Goal: Information Seeking & Learning: Learn about a topic

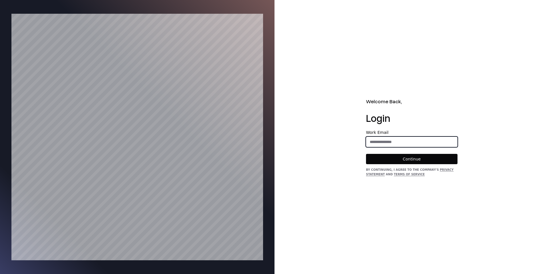
click at [399, 144] on input "email" at bounding box center [411, 142] width 91 height 10
type input "**********"
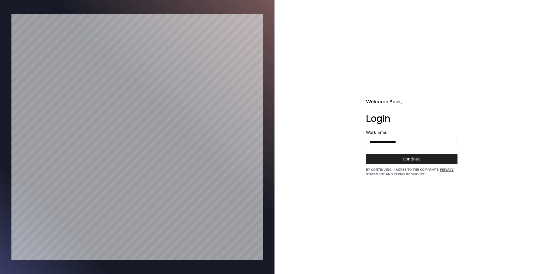
click at [404, 158] on button "Continue" at bounding box center [411, 159] width 91 height 10
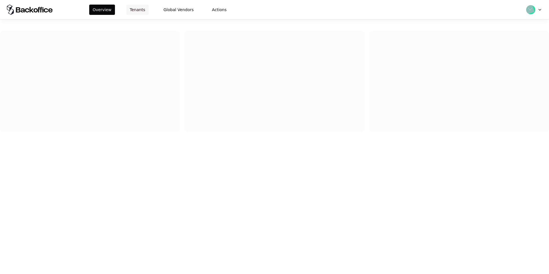
click at [136, 8] on button "Tenants" at bounding box center [137, 10] width 22 height 10
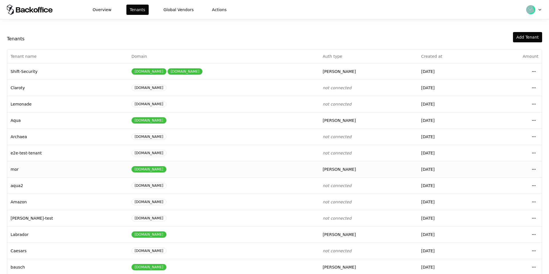
scroll to position [24, 0]
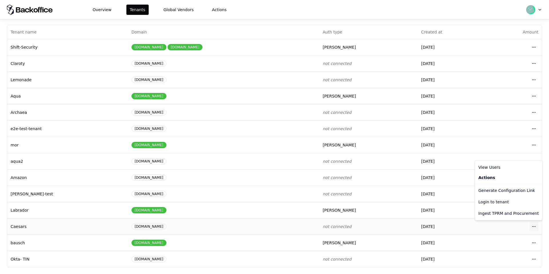
click at [535, 226] on html "Overview Tenants Global Vendors Actions Tenants Add Tenant Tenant name Domain A…" at bounding box center [274, 137] width 549 height 274
click at [503, 199] on div "Login to tenant" at bounding box center [508, 201] width 65 height 11
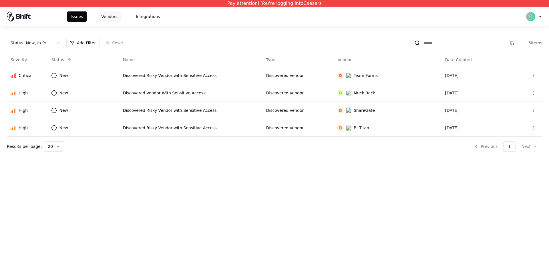
click at [111, 14] on button "Vendors" at bounding box center [109, 16] width 23 height 10
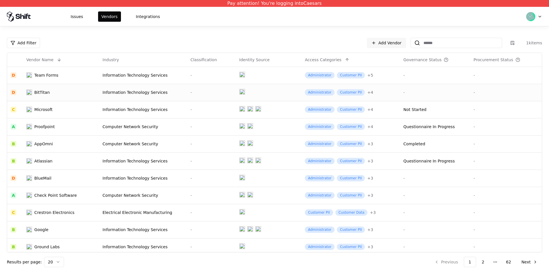
click at [75, 91] on div "BitTitan" at bounding box center [55, 92] width 59 height 6
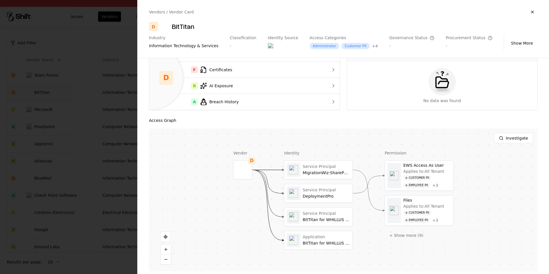
scroll to position [87, 0]
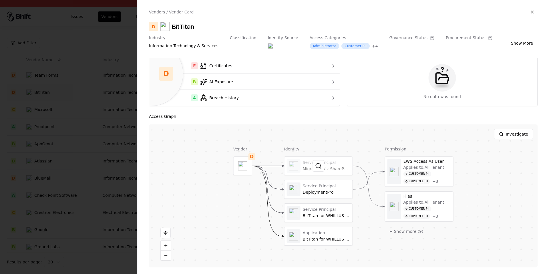
click at [306, 165] on div at bounding box center [318, 166] width 68 height 18
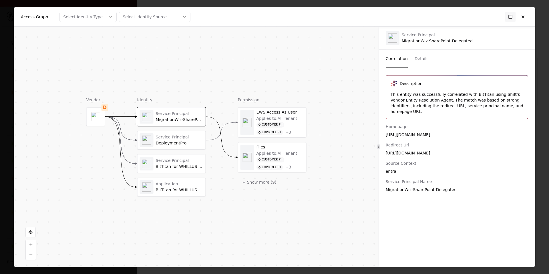
click at [179, 139] on div "Service Principal" at bounding box center [179, 136] width 47 height 5
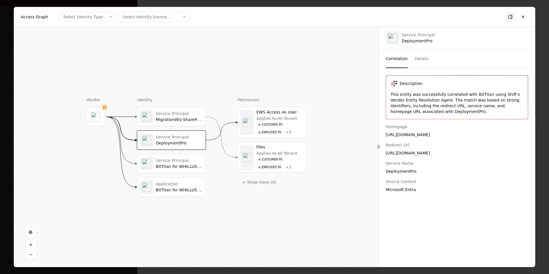
click at [180, 160] on div "Service Principal" at bounding box center [179, 160] width 47 height 5
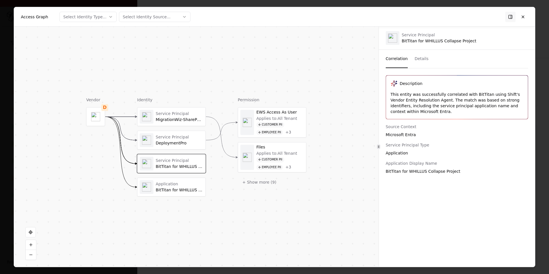
click at [181, 166] on div "BitTitan for WHILLUS Collapse Project" at bounding box center [179, 166] width 47 height 5
click at [186, 180] on div "Application BitTitan for WHILLUS Collapse Project" at bounding box center [172, 187] width 68 height 18
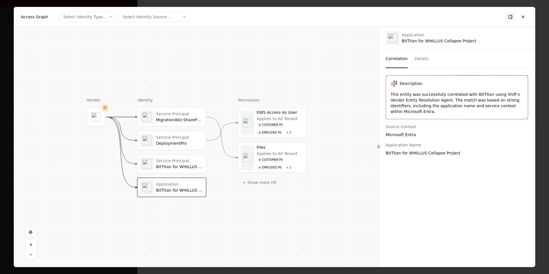
click at [284, 120] on div "Applies to: All Tenant" at bounding box center [277, 118] width 41 height 5
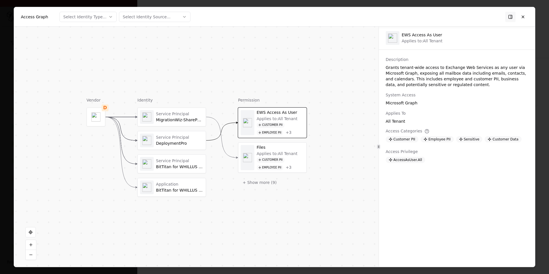
click at [263, 191] on div "Permission EWS Access As User Applies to: All Tenant Customer PII Employee PII …" at bounding box center [272, 146] width 69 height 99
click at [267, 182] on button "+ Show more ( 9 )" at bounding box center [259, 182] width 43 height 10
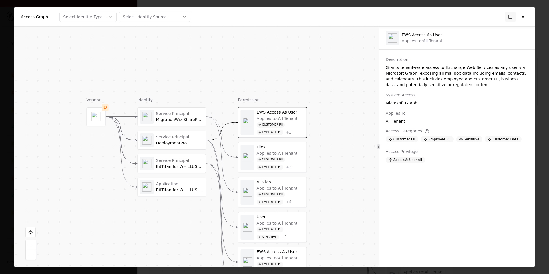
click at [270, 186] on div "Applies to: All Tenant" at bounding box center [277, 188] width 41 height 5
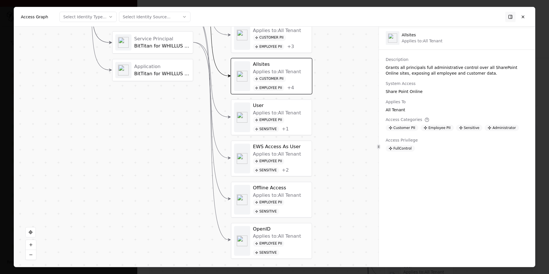
click at [276, 201] on div "Employee PII" at bounding box center [268, 202] width 31 height 6
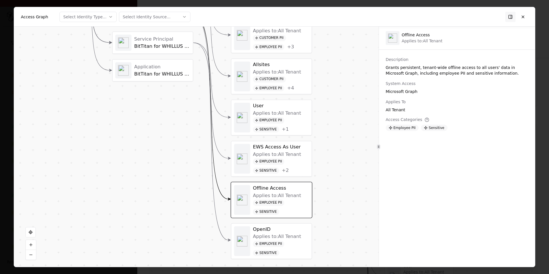
click at [174, 46] on div "BitTitan for WHILLUS Collapse Project" at bounding box center [162, 46] width 56 height 6
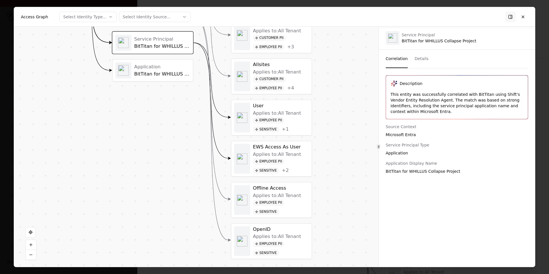
click at [276, 109] on div "User Applies to: All Tenant Employee PII Sensitive + 1" at bounding box center [281, 118] width 56 height 30
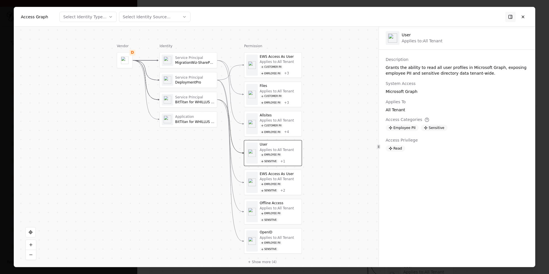
drag, startPoint x: 312, startPoint y: 79, endPoint x: 312, endPoint y: 117, distance: 38.0
click at [312, 117] on div "Vendor D Identity Service Principal MigrationWiz-SharePoint-Delegated Service P…" at bounding box center [196, 147] width 365 height 240
click at [73, 41] on div "Vendor D Identity Service Principal MigrationWiz-SharePoint-Delegated Service P…" at bounding box center [196, 147] width 365 height 240
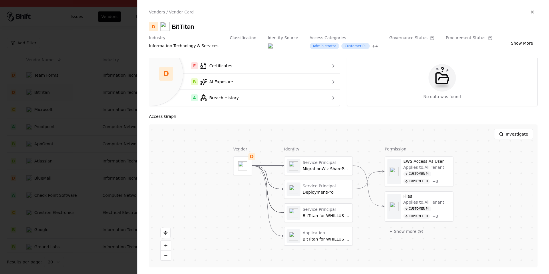
click at [199, 143] on div "Investigate" at bounding box center [343, 133] width 389 height 19
click at [330, 165] on div at bounding box center [318, 166] width 68 height 18
click at [308, 194] on div at bounding box center [318, 189] width 68 height 18
click at [344, 214] on div at bounding box center [318, 213] width 68 height 18
click at [123, 204] on div at bounding box center [274, 137] width 549 height 274
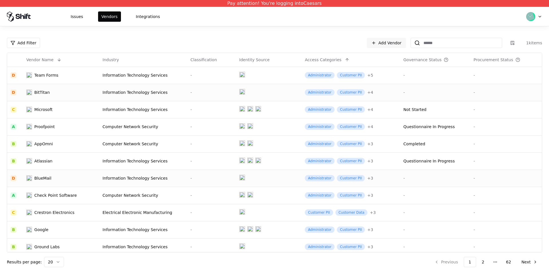
click at [139, 176] on div "Information Technology Services" at bounding box center [143, 178] width 81 height 6
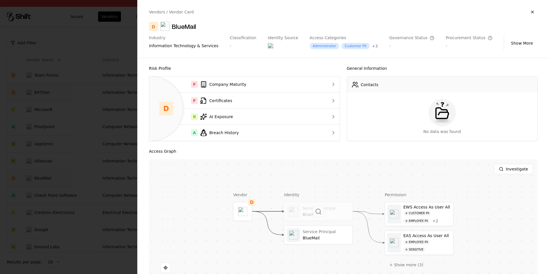
click at [317, 218] on div at bounding box center [318, 211] width 68 height 18
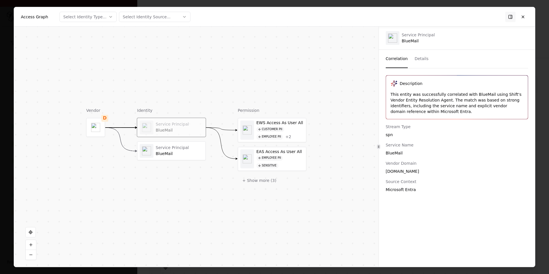
click at [184, 148] on div "Service Principal" at bounding box center [179, 147] width 47 height 5
click at [189, 126] on div "Service Principal" at bounding box center [179, 124] width 47 height 5
click at [266, 184] on button "+ Show more ( 3 )" at bounding box center [259, 180] width 43 height 10
click at [184, 152] on div "BlueMail" at bounding box center [179, 153] width 47 height 5
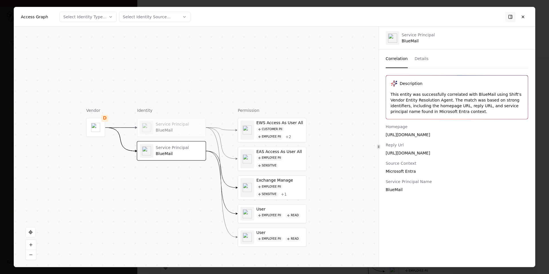
click at [191, 129] on div "BlueMail" at bounding box center [179, 130] width 47 height 5
click at [183, 149] on div "Service Principal" at bounding box center [179, 147] width 47 height 5
click at [183, 128] on div "BlueMail" at bounding box center [179, 130] width 47 height 5
click at [176, 154] on div "BlueMail" at bounding box center [179, 153] width 47 height 5
click at [261, 181] on div "Exchange Manage" at bounding box center [279, 180] width 47 height 5
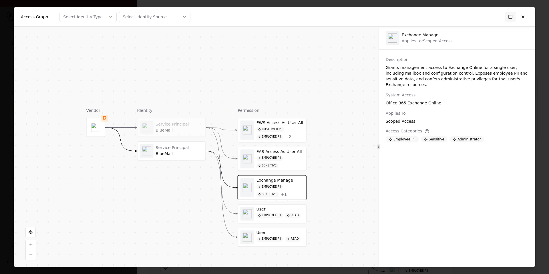
click at [200, 124] on div "Service Principal" at bounding box center [179, 124] width 47 height 5
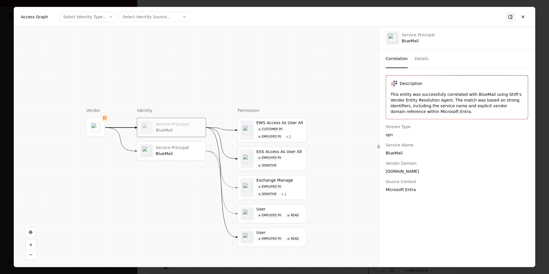
click at [200, 124] on div "Service Principal" at bounding box center [179, 124] width 47 height 5
click at [190, 142] on div "Service Principal BlueMail" at bounding box center [172, 151] width 68 height 18
click at [189, 124] on div "Service Principal" at bounding box center [179, 124] width 47 height 5
click at [185, 150] on div "Service Principal BlueMail" at bounding box center [179, 150] width 47 height 11
click at [185, 112] on div "Identity" at bounding box center [171, 110] width 69 height 6
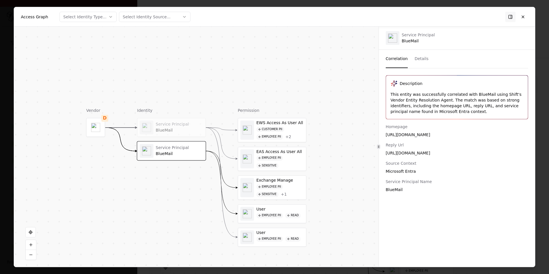
click at [185, 124] on div "Service Principal" at bounding box center [179, 124] width 47 height 5
click at [424, 52] on button "Details" at bounding box center [422, 59] width 14 height 18
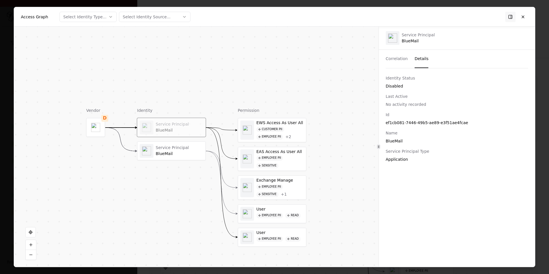
click at [546, 45] on div at bounding box center [274, 137] width 549 height 274
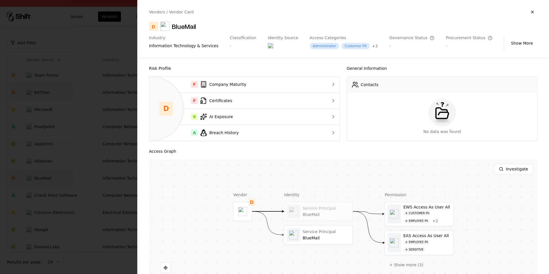
click at [73, 150] on div at bounding box center [274, 137] width 549 height 274
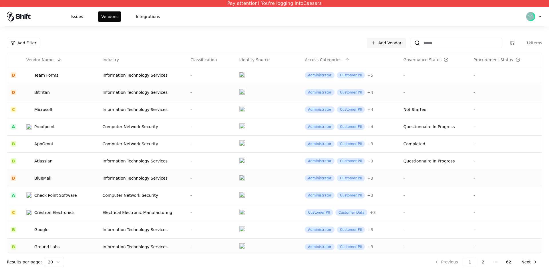
click at [208, 238] on td "-" at bounding box center [211, 246] width 49 height 17
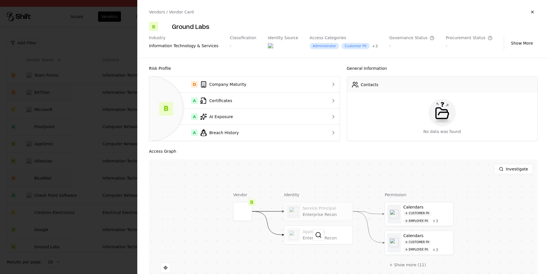
click at [331, 236] on div at bounding box center [318, 235] width 68 height 18
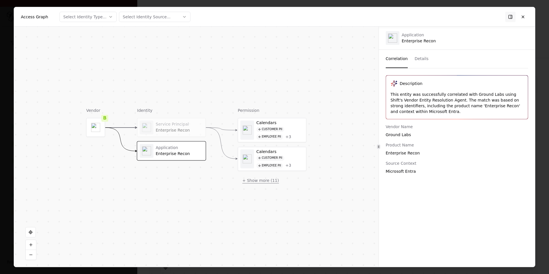
click at [248, 177] on button "+ Show more ( 11 )" at bounding box center [261, 180] width 46 height 10
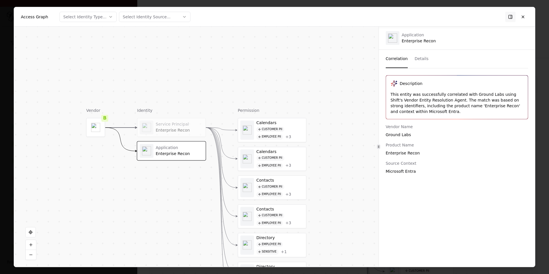
click at [432, 61] on div "Correlation Details" at bounding box center [457, 59] width 142 height 19
click at [411, 59] on div "Correlation Details" at bounding box center [457, 59] width 142 height 19
click at [418, 58] on button "Details" at bounding box center [422, 59] width 14 height 18
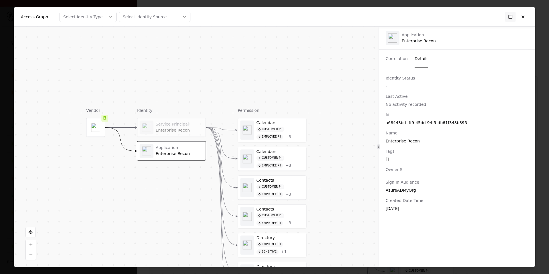
click at [165, 128] on div "Service Principal Enterprise Recon" at bounding box center [179, 127] width 47 height 11
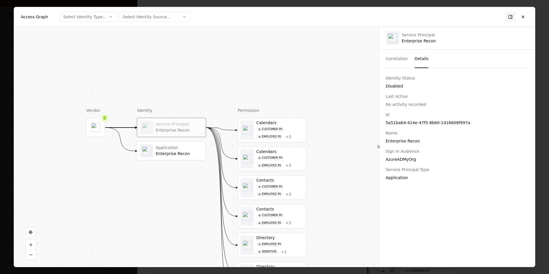
click at [170, 146] on div "Application" at bounding box center [179, 147] width 47 height 5
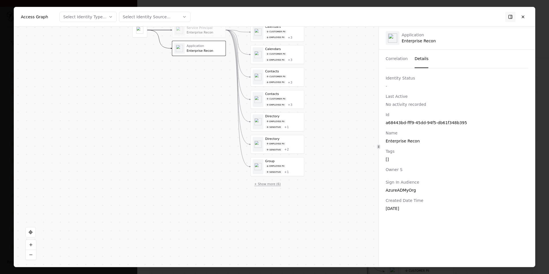
click at [269, 185] on button "+ Show more ( 6 )" at bounding box center [268, 184] width 34 height 8
click at [269, 209] on button "+ Show more ( 1 )" at bounding box center [268, 212] width 34 height 8
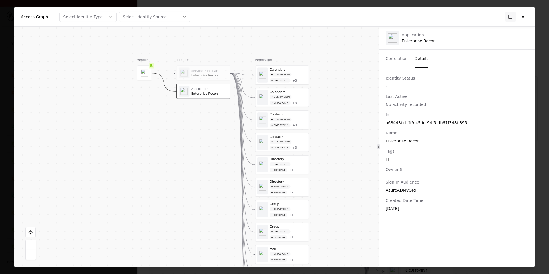
click at [217, 73] on div "Enterprise Recon" at bounding box center [209, 75] width 37 height 4
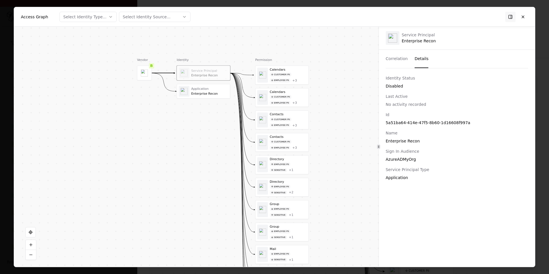
click at [383, 66] on div "Correlation Details" at bounding box center [457, 59] width 156 height 19
click at [395, 57] on button "Correlation" at bounding box center [397, 59] width 22 height 18
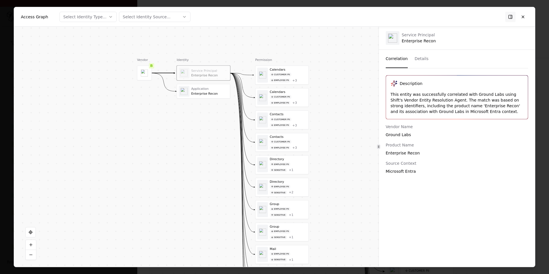
click at [145, 69] on div at bounding box center [144, 73] width 14 height 14
click at [523, 14] on button at bounding box center [523, 16] width 10 height 10
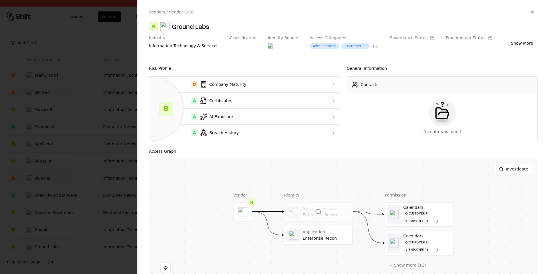
click at [324, 210] on div at bounding box center [318, 211] width 68 height 18
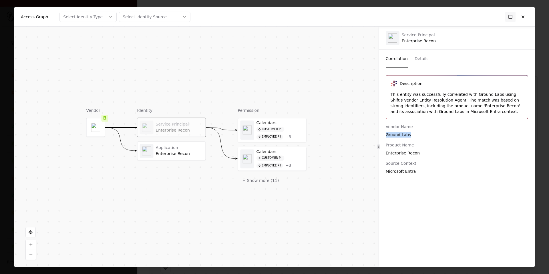
drag, startPoint x: 413, startPoint y: 134, endPoint x: 387, endPoint y: 134, distance: 25.7
click at [386, 134] on div "Ground Labs" at bounding box center [457, 135] width 142 height 6
copy div "Ground Labs"
click at [426, 53] on button "Details" at bounding box center [422, 59] width 14 height 18
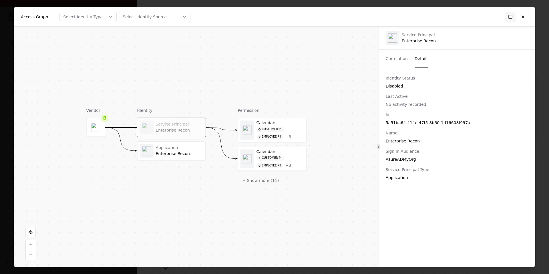
click at [420, 123] on div "5a51ba64-414e-47f5-8b60-1d16608f997a" at bounding box center [457, 123] width 142 height 6
copy div "5a51ba64-414e-47f5-8b60-1d16608f997a"
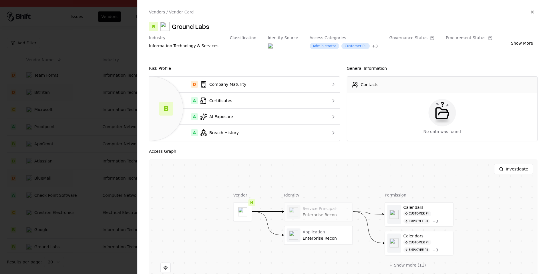
click at [137, 181] on div at bounding box center [274, 137] width 549 height 274
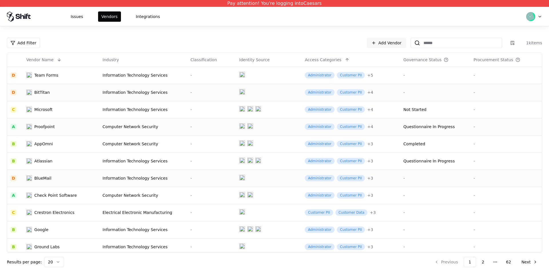
click at [173, 126] on div "Computer Network Security" at bounding box center [143, 127] width 81 height 6
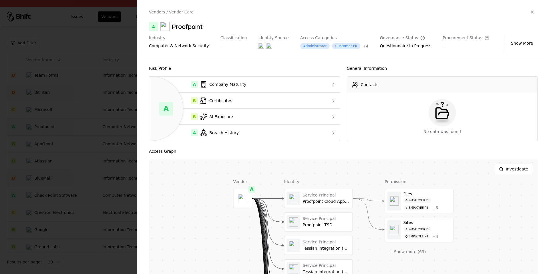
click at [103, 159] on div at bounding box center [274, 137] width 549 height 274
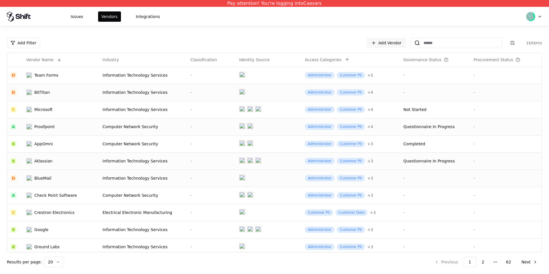
click at [105, 166] on td "Information Technology Services" at bounding box center [143, 160] width 88 height 17
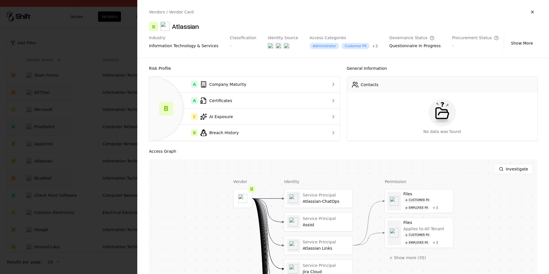
click at [79, 198] on div at bounding box center [274, 137] width 549 height 274
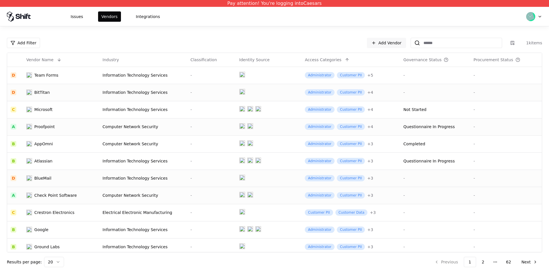
click at [110, 196] on div "Computer Network Security" at bounding box center [143, 195] width 81 height 6
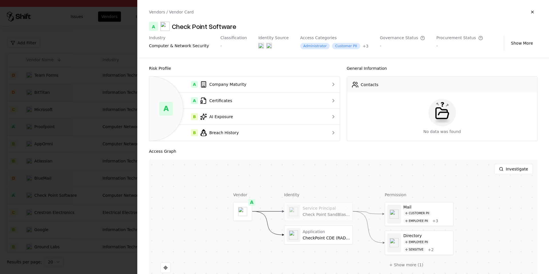
click at [110, 196] on div at bounding box center [274, 137] width 549 height 274
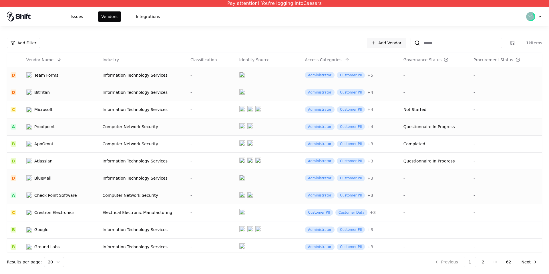
click at [165, 76] on div "Information Technology Services" at bounding box center [143, 75] width 81 height 6
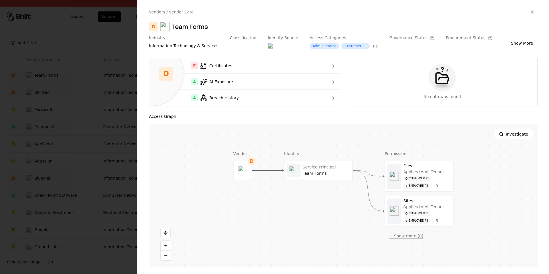
click at [405, 235] on button "+ Show more ( 8 )" at bounding box center [406, 236] width 43 height 10
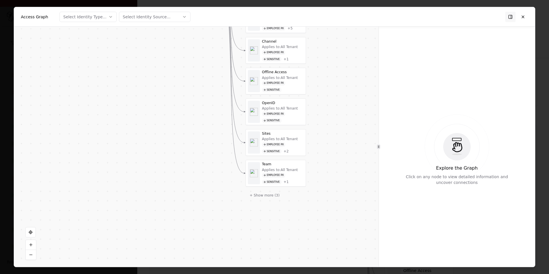
drag, startPoint x: 312, startPoint y: 216, endPoint x: 312, endPoint y: 137, distance: 79.5
click at [312, 137] on div "Vendor D Identity Service Principal Team Forms Permission Files Applies to: All…" at bounding box center [196, 147] width 365 height 240
click at [7, 138] on div at bounding box center [274, 137] width 549 height 274
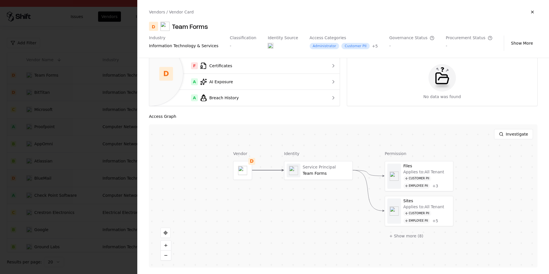
click at [75, 100] on div at bounding box center [274, 137] width 549 height 274
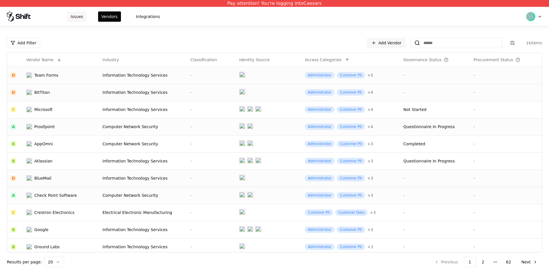
click at [74, 18] on button "Issues" at bounding box center [76, 16] width 19 height 10
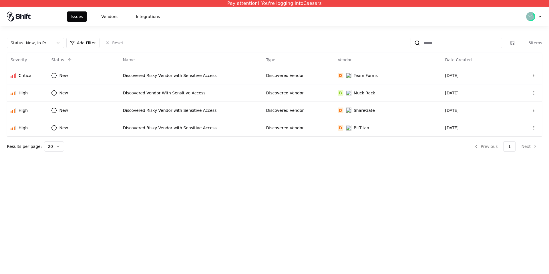
click at [52, 51] on div "Status : New, In Progress Add Filter Reset 5 items Severity Status Name Type Ve…" at bounding box center [274, 95] width 535 height 114
click at [51, 46] on button "Status : New, In Progress" at bounding box center [35, 43] width 57 height 10
click at [49, 84] on div "Closed" at bounding box center [35, 87] width 54 height 11
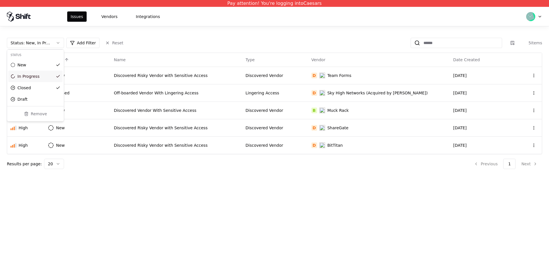
click at [281, 37] on html "Pay attention! You're logging into Caesars Issues Vendors Integrations Status :…" at bounding box center [274, 137] width 549 height 274
click at [294, 97] on td "Lingering Access" at bounding box center [275, 92] width 66 height 17
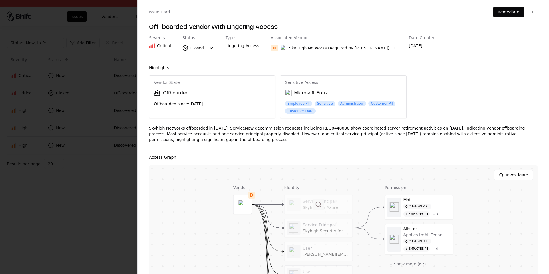
click at [322, 205] on button at bounding box center [318, 204] width 11 height 11
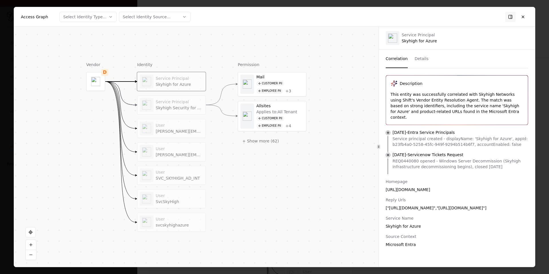
click at [149, 113] on div "Service Principal Skyhigh Security for Office 365" at bounding box center [172, 105] width 68 height 18
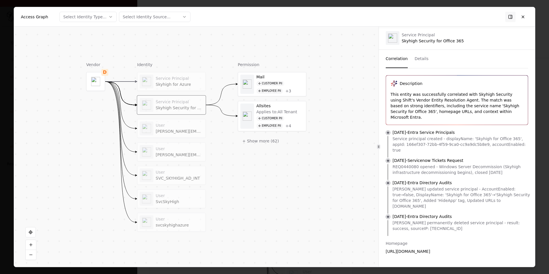
click at [158, 127] on div "User" at bounding box center [179, 125] width 47 height 5
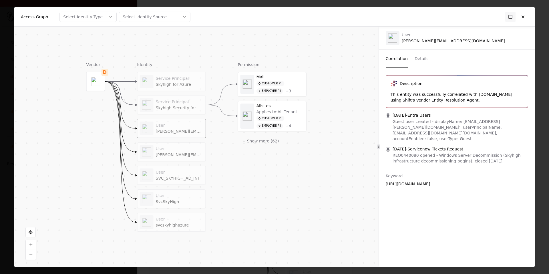
click at [165, 145] on div "User [PERSON_NAME][EMAIL_ADDRESS][DOMAIN_NAME]" at bounding box center [171, 152] width 63 height 14
click at [173, 168] on div "User SVC_SKYHIGH_AD_INT" at bounding box center [172, 175] width 68 height 18
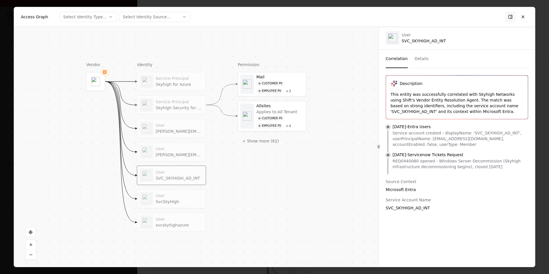
click at [174, 199] on div "User [PERSON_NAME]" at bounding box center [179, 198] width 47 height 11
click at [182, 217] on div "User" at bounding box center [179, 218] width 47 height 5
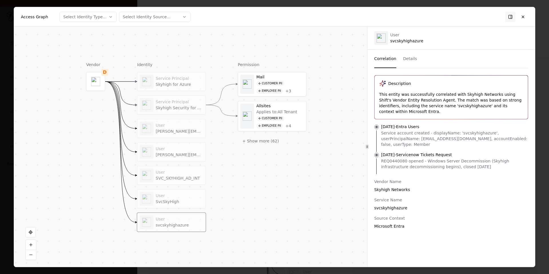
click at [367, 158] on div at bounding box center [367, 147] width 0 height 240
click at [180, 128] on div "User [PERSON_NAME][EMAIL_ADDRESS][DOMAIN_NAME]" at bounding box center [179, 128] width 47 height 11
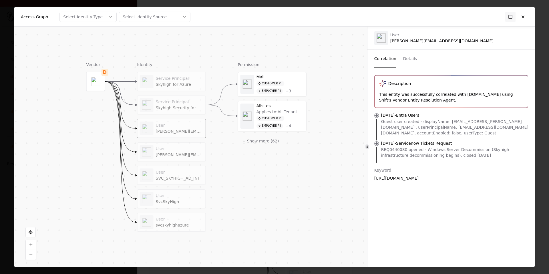
click at [166, 107] on div "Skyhigh Security for Office 365" at bounding box center [179, 107] width 47 height 5
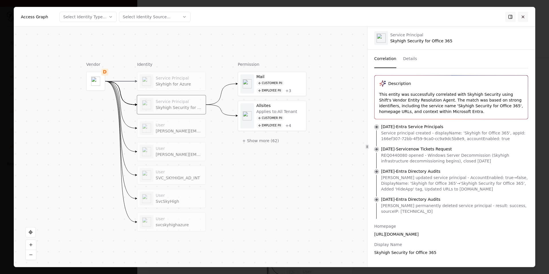
click at [524, 15] on button at bounding box center [523, 16] width 10 height 10
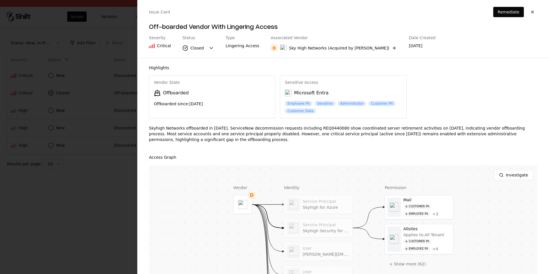
click at [334, 126] on div "Skyhigh Networks offboarded in [DATE]. ServiceNow decommission requests includi…" at bounding box center [343, 136] width 389 height 22
click at [341, 47] on div "Sky High Networks (Acquired by [PERSON_NAME])" at bounding box center [339, 48] width 100 height 6
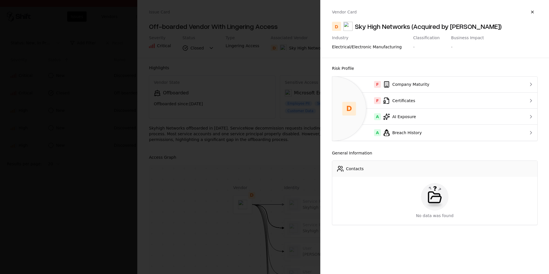
click at [227, 161] on div at bounding box center [274, 137] width 549 height 274
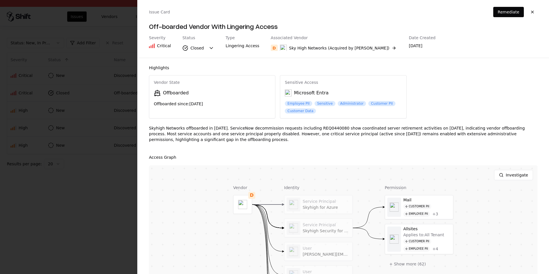
click at [126, 142] on div at bounding box center [274, 137] width 549 height 274
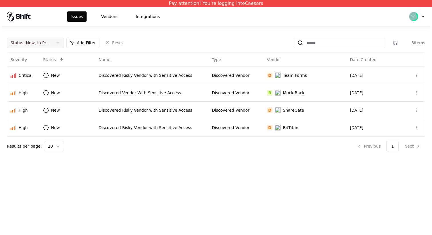
click at [54, 44] on button "Status : New, In Progress" at bounding box center [35, 43] width 57 height 10
click at [45, 89] on div "Closed" at bounding box center [35, 87] width 54 height 11
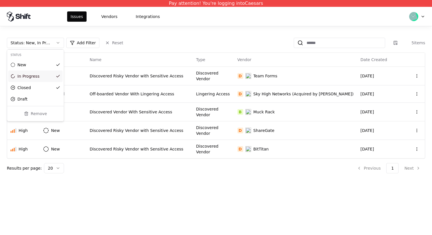
click at [206, 93] on html "Pay attention! You're logging into Caesars Issues Vendors Integrations Status :…" at bounding box center [216, 117] width 432 height 235
click at [211, 93] on div "Lingering Access" at bounding box center [213, 94] width 34 height 6
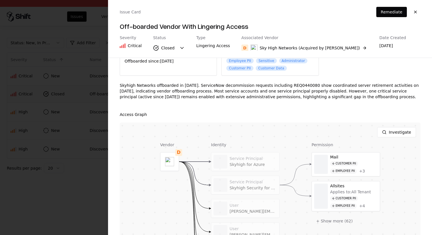
scroll to position [44, 0]
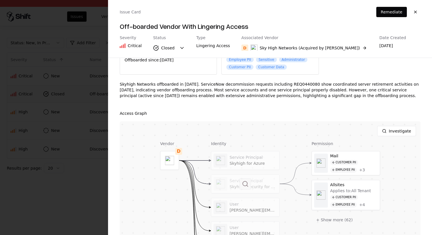
click at [251, 186] on button at bounding box center [245, 183] width 11 height 11
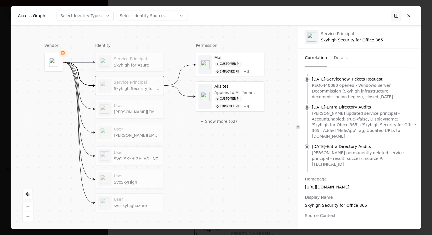
scroll to position [97, 0]
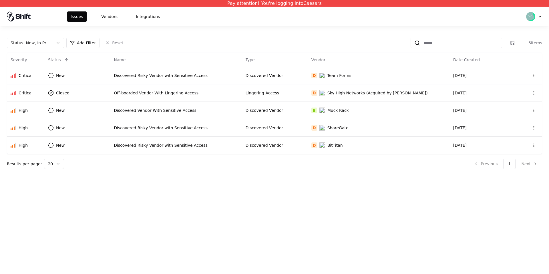
click at [381, 216] on div "Pay attention! You're logging into Caesars Issues Vendors Integrations Status :…" at bounding box center [274, 137] width 549 height 274
